Goal: Task Accomplishment & Management: Use online tool/utility

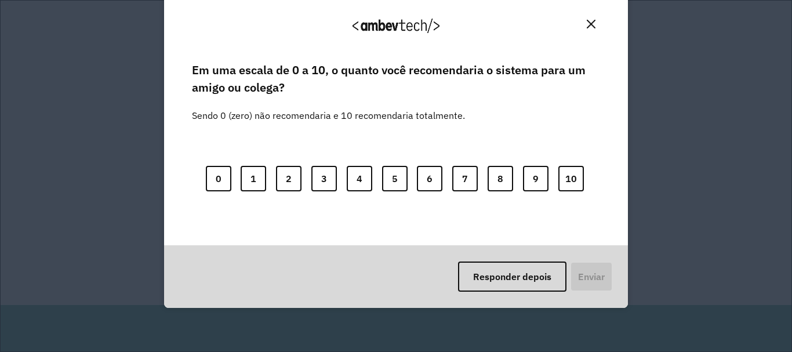
click at [589, 27] on img "Close" at bounding box center [591, 24] width 9 height 9
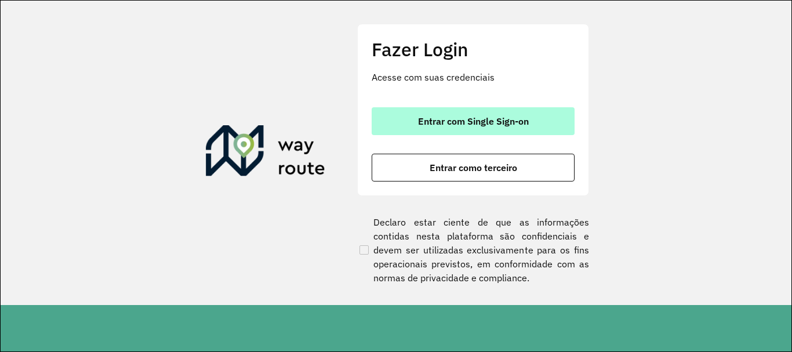
click at [499, 128] on button "Entrar com Single Sign-on" at bounding box center [473, 121] width 203 height 28
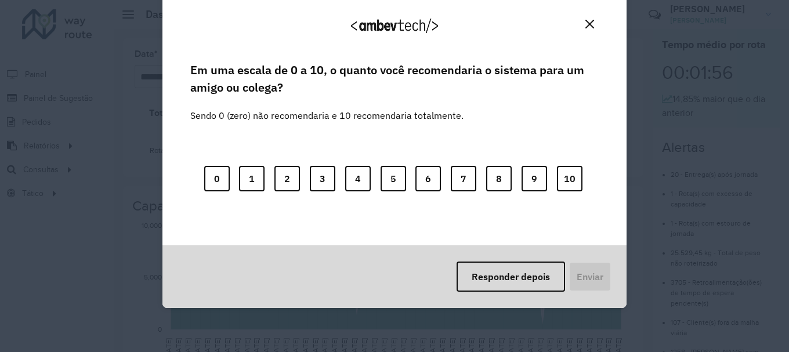
click at [143, 194] on div "Agradecemos seu feedback! Em uma escala de 0 a 10, o quanto você recomendaria o…" at bounding box center [394, 176] width 789 height 352
click at [585, 19] on button "Close" at bounding box center [590, 24] width 18 height 18
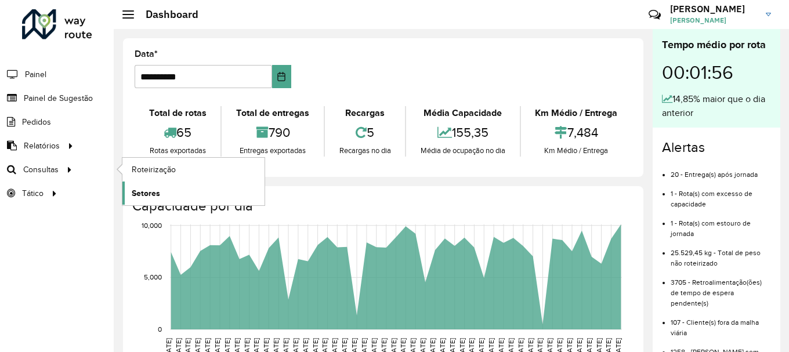
click at [148, 194] on span "Setores" at bounding box center [146, 193] width 28 height 12
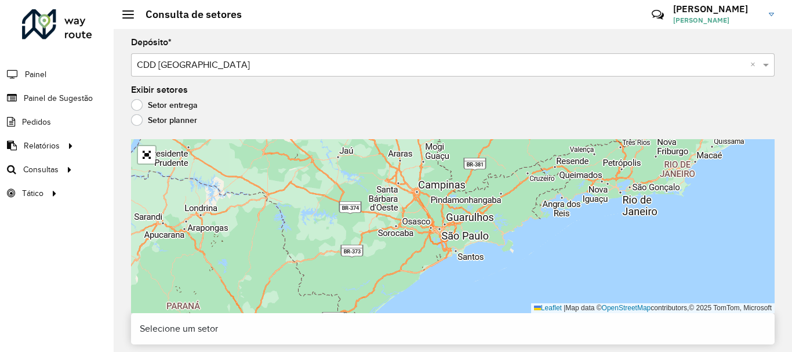
click at [155, 148] on div at bounding box center [147, 155] width 20 height 20
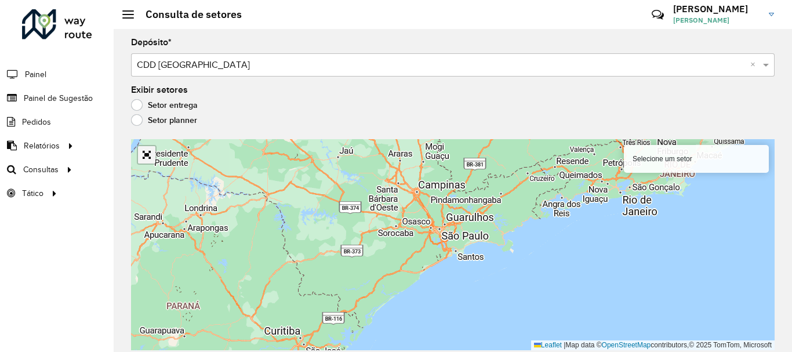
click at [152, 157] on hb-app "Aguarde... Pop-up bloqueado! Seu navegador bloqueou automáticamente a abertura …" at bounding box center [396, 176] width 792 height 352
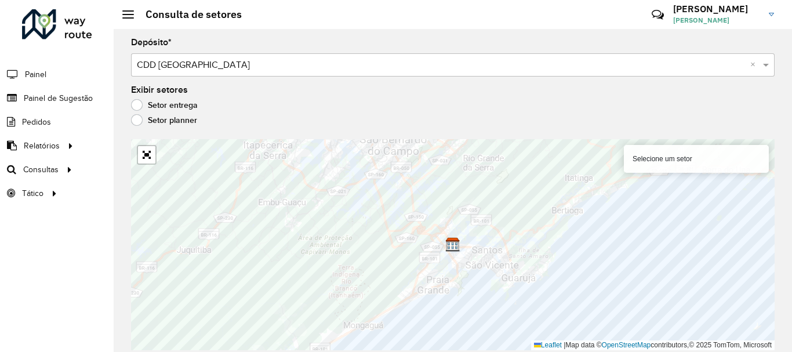
click at [133, 117] on label "Setor planner" at bounding box center [164, 120] width 66 height 12
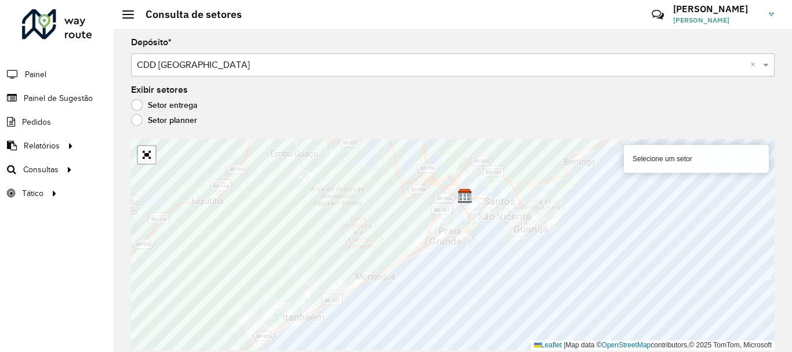
click at [140, 104] on label "Setor entrega" at bounding box center [164, 105] width 67 height 12
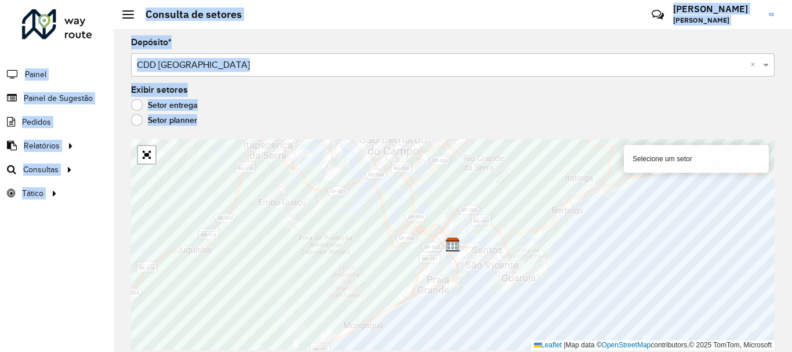
click at [352, 211] on hb-app "Aguarde... Pop-up bloqueado! Seu navegador bloqueou automáticamente a abertura …" at bounding box center [396, 176] width 792 height 352
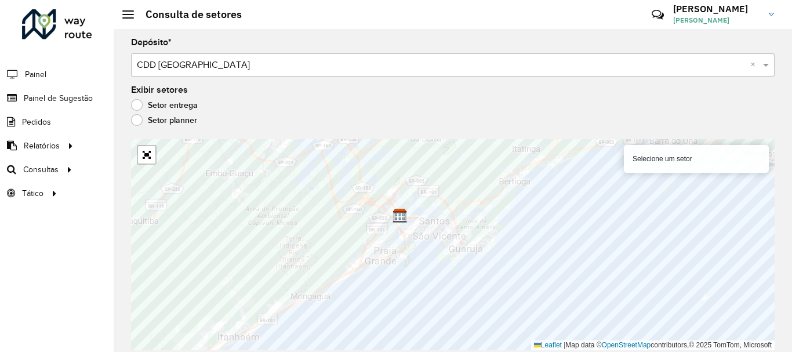
click at [708, 158] on div "Selecione um setor" at bounding box center [696, 159] width 145 height 28
click at [666, 158] on div "Selecione um setor" at bounding box center [696, 159] width 145 height 28
click at [642, 162] on div "Selecione um setor" at bounding box center [696, 159] width 145 height 28
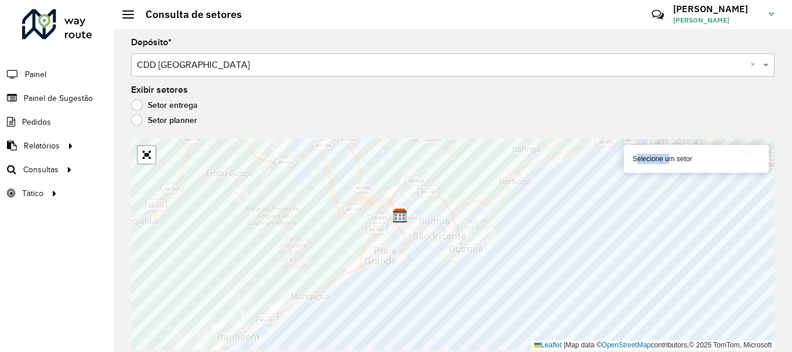
click at [642, 162] on div "Selecione um setor" at bounding box center [696, 159] width 145 height 28
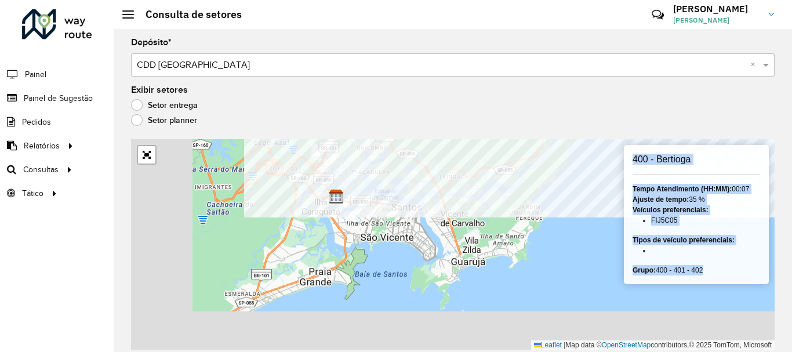
click at [476, 98] on formly-group "Depósito * Selecione um depósito × CDD Praia Grande × Exibir setores Setor entr…" at bounding box center [453, 194] width 644 height 312
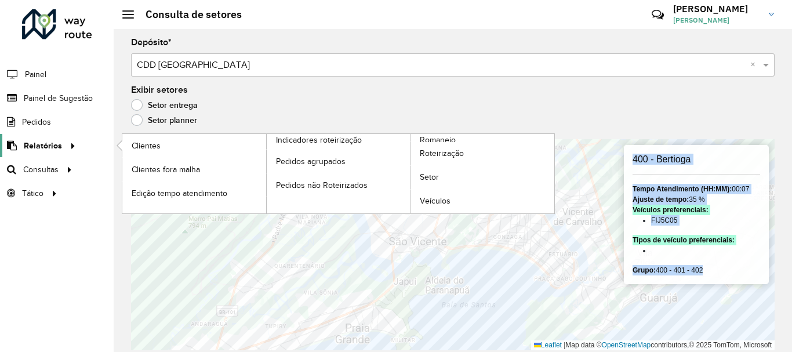
click at [55, 136] on link "Relatórios" at bounding box center [39, 145] width 79 height 23
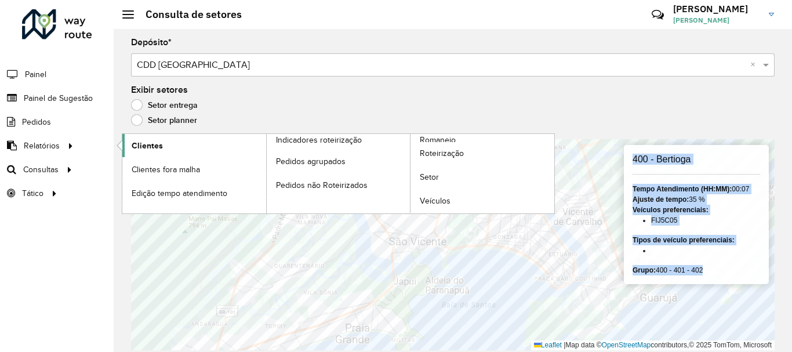
click at [168, 146] on link "Clientes" at bounding box center [194, 145] width 144 height 23
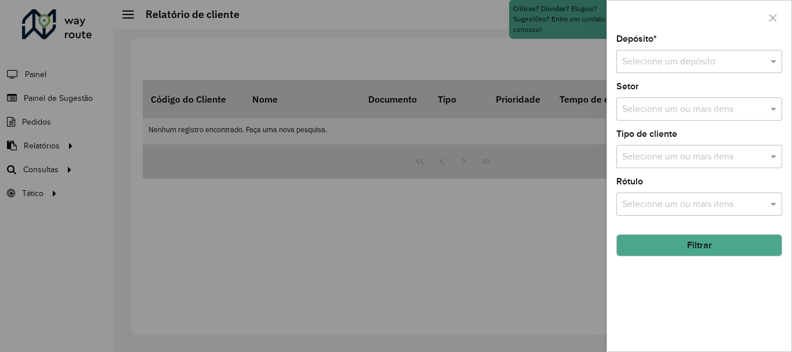
click at [640, 61] on input "text" at bounding box center [687, 62] width 131 height 14
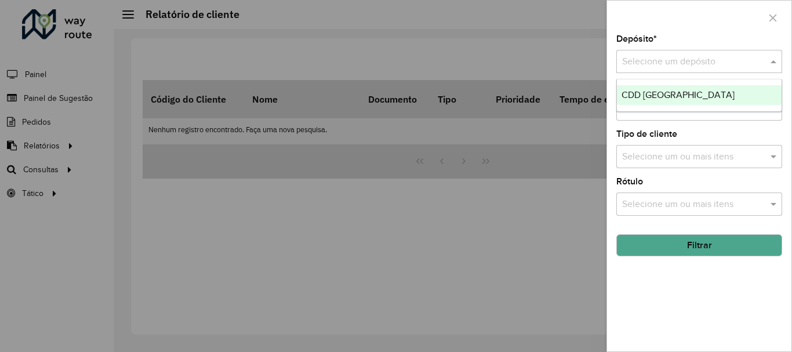
click at [652, 93] on span "CDD [GEOGRAPHIC_DATA]" at bounding box center [678, 95] width 113 height 10
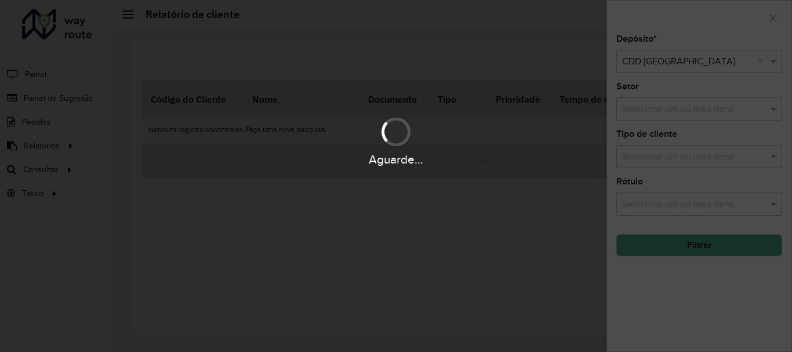
click at [643, 111] on div "Aguarde..." at bounding box center [396, 176] width 792 height 352
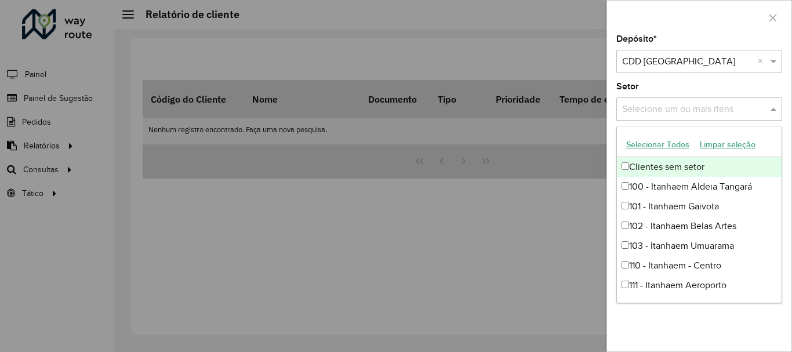
click at [650, 113] on input "text" at bounding box center [693, 110] width 148 height 14
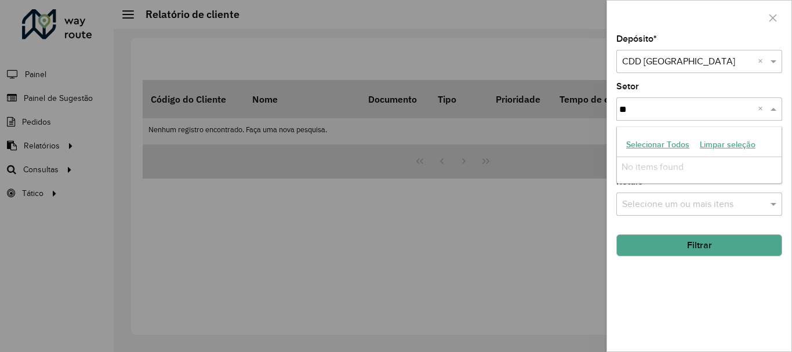
type input "*"
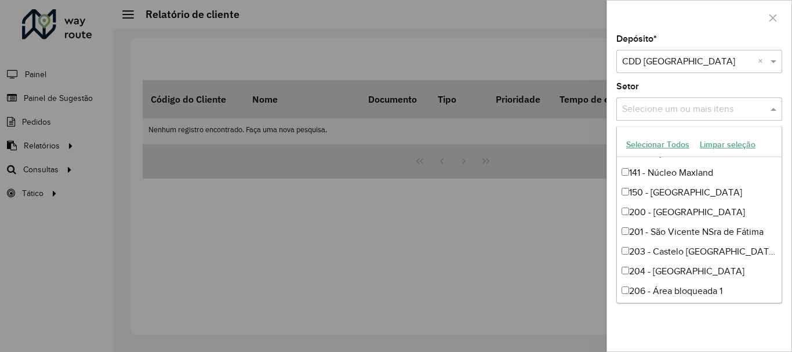
scroll to position [406, 0]
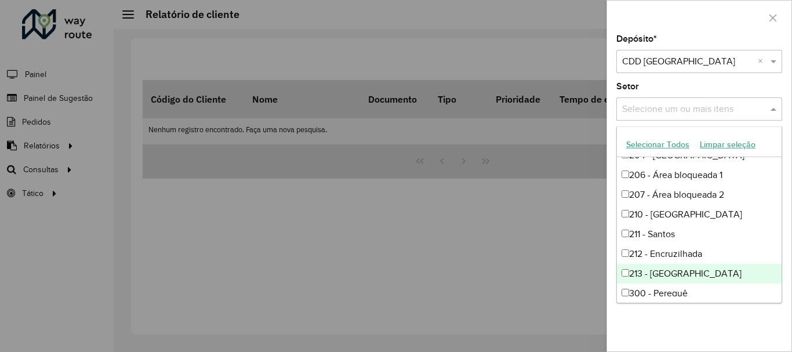
click at [686, 339] on div "Depósito * Selecione um depósito × CDD [GEOGRAPHIC_DATA] × Setor Selecione um o…" at bounding box center [699, 193] width 184 height 317
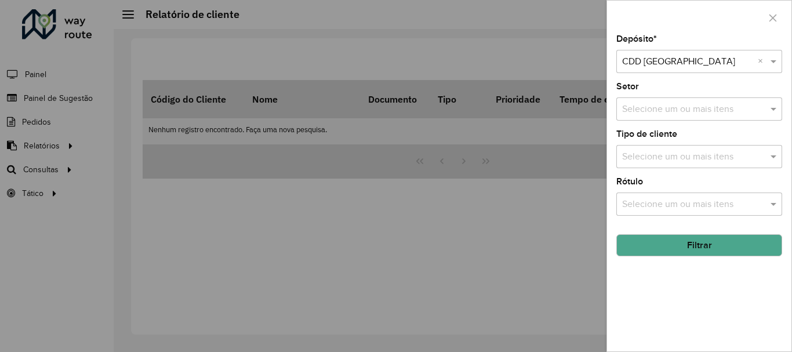
click at [640, 160] on input "text" at bounding box center [693, 157] width 148 height 14
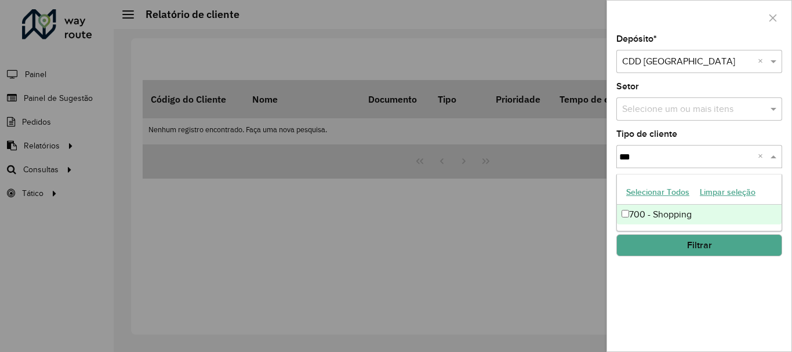
type input "***"
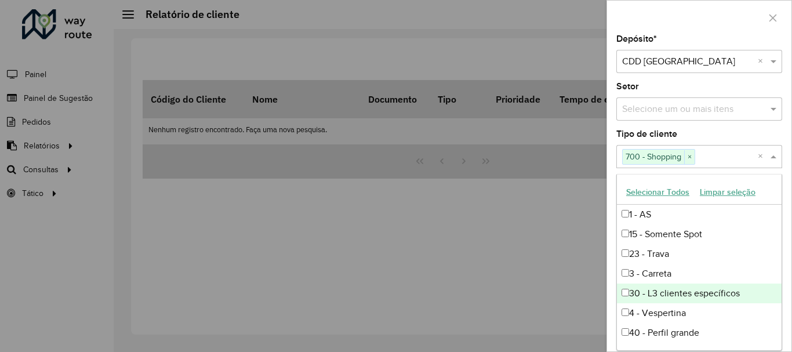
click at [571, 262] on div at bounding box center [396, 176] width 792 height 352
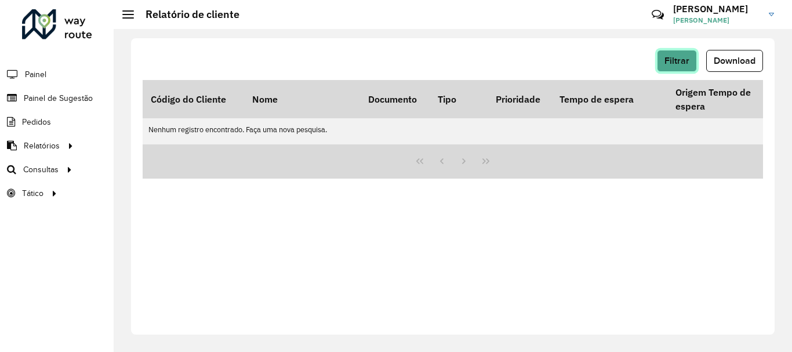
click at [679, 52] on button "Filtrar" at bounding box center [677, 61] width 40 height 22
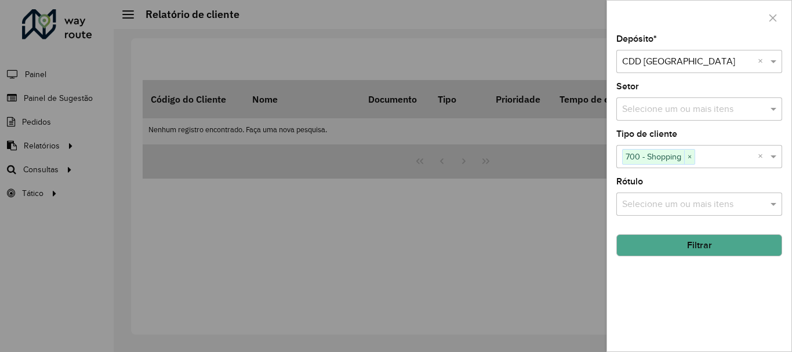
click at [658, 238] on button "Filtrar" at bounding box center [700, 245] width 166 height 22
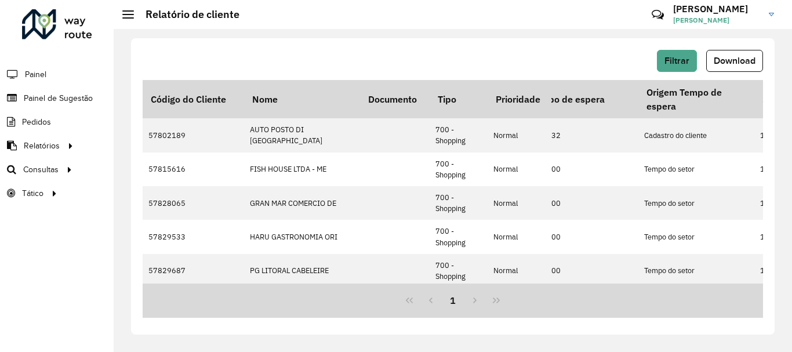
scroll to position [0, 0]
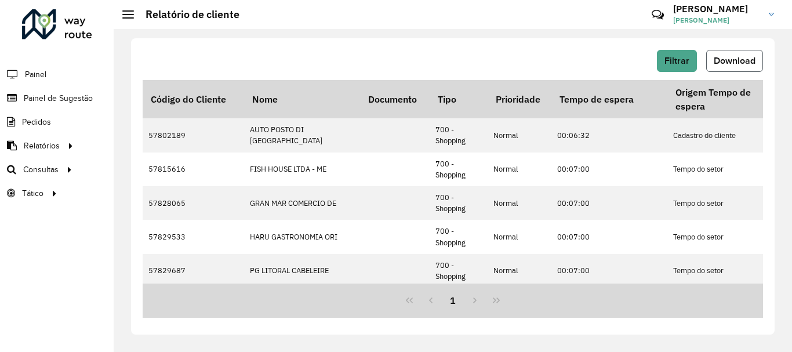
click at [741, 59] on span "Download" at bounding box center [735, 61] width 42 height 10
click at [678, 57] on span "Filtrar" at bounding box center [677, 61] width 25 height 10
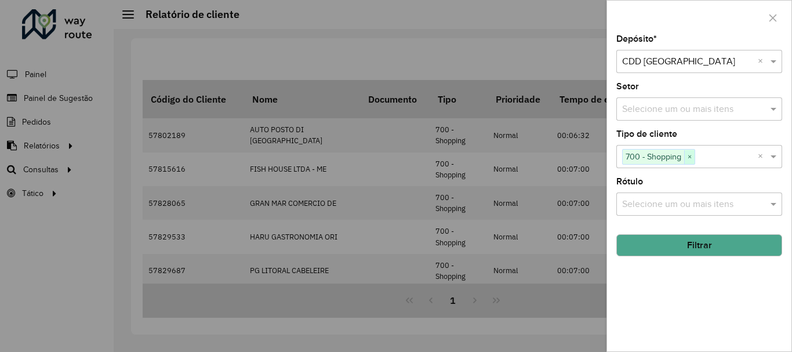
click at [694, 154] on span "×" at bounding box center [689, 157] width 10 height 14
click at [652, 196] on div "Selecione um ou mais itens" at bounding box center [700, 204] width 166 height 23
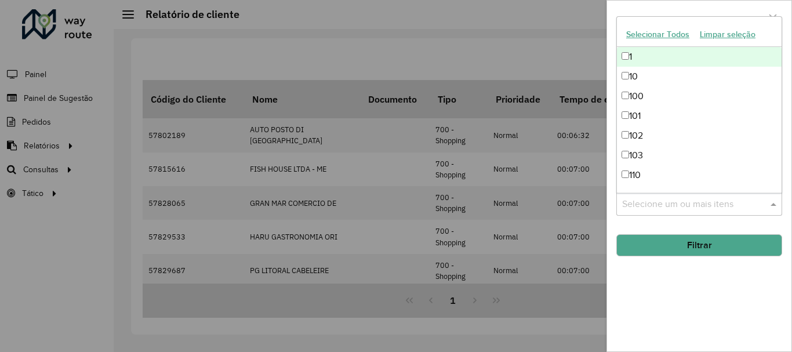
click at [652, 197] on div "Selecione um ou mais itens" at bounding box center [700, 204] width 166 height 23
click at [662, 298] on div "Depósito * Selecione um depósito × CDD [GEOGRAPHIC_DATA] × Setor Selecione um o…" at bounding box center [699, 193] width 184 height 317
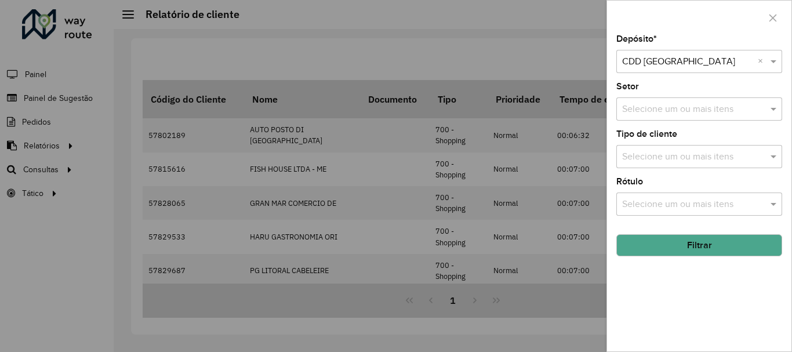
click at [672, 244] on button "Filtrar" at bounding box center [700, 245] width 166 height 22
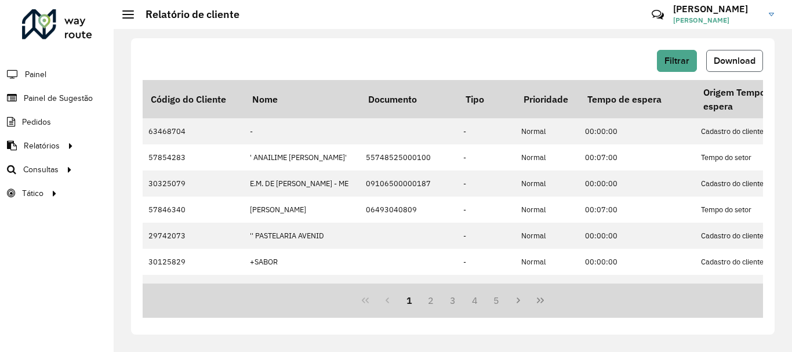
click at [731, 65] on span "Download" at bounding box center [735, 61] width 42 height 10
